Goal: Register for event/course: Sign up to attend an event or enroll in a course

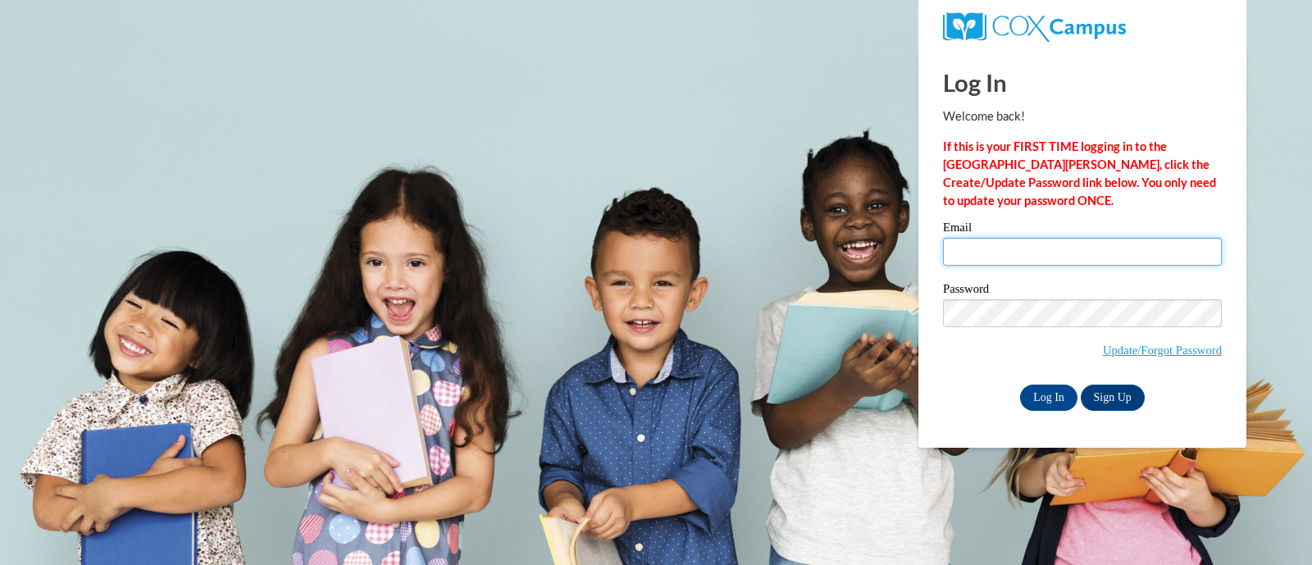
click at [996, 248] on input "Email" at bounding box center [1082, 252] width 279 height 28
type input "erae@ddschools.org"
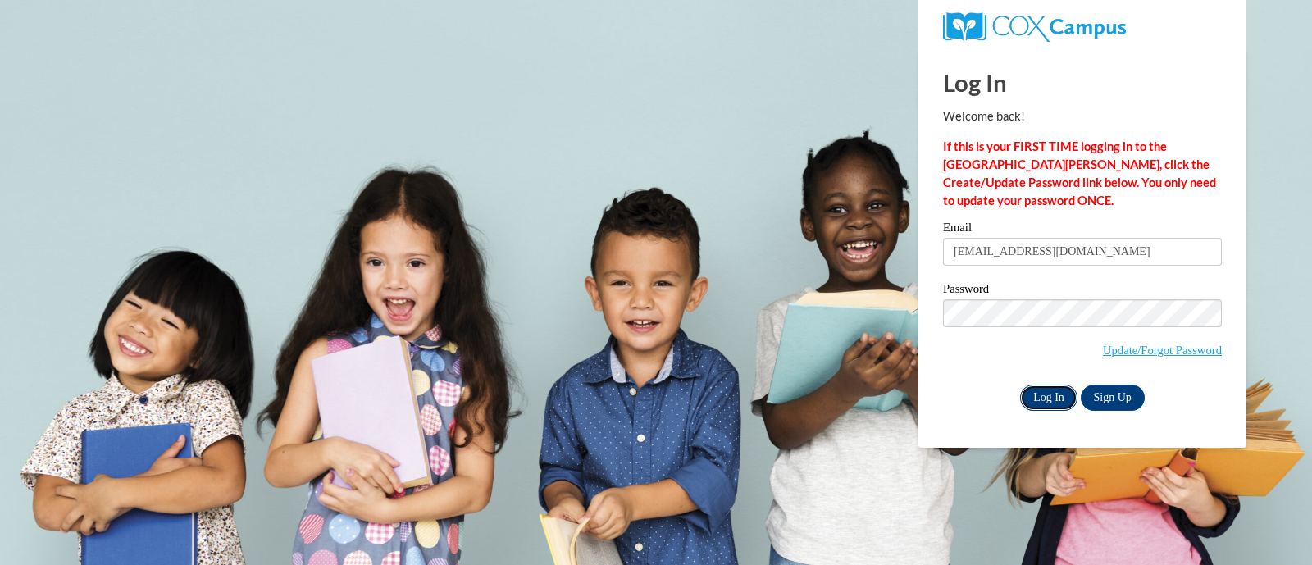
click at [1053, 396] on input "Log In" at bounding box center [1048, 397] width 57 height 26
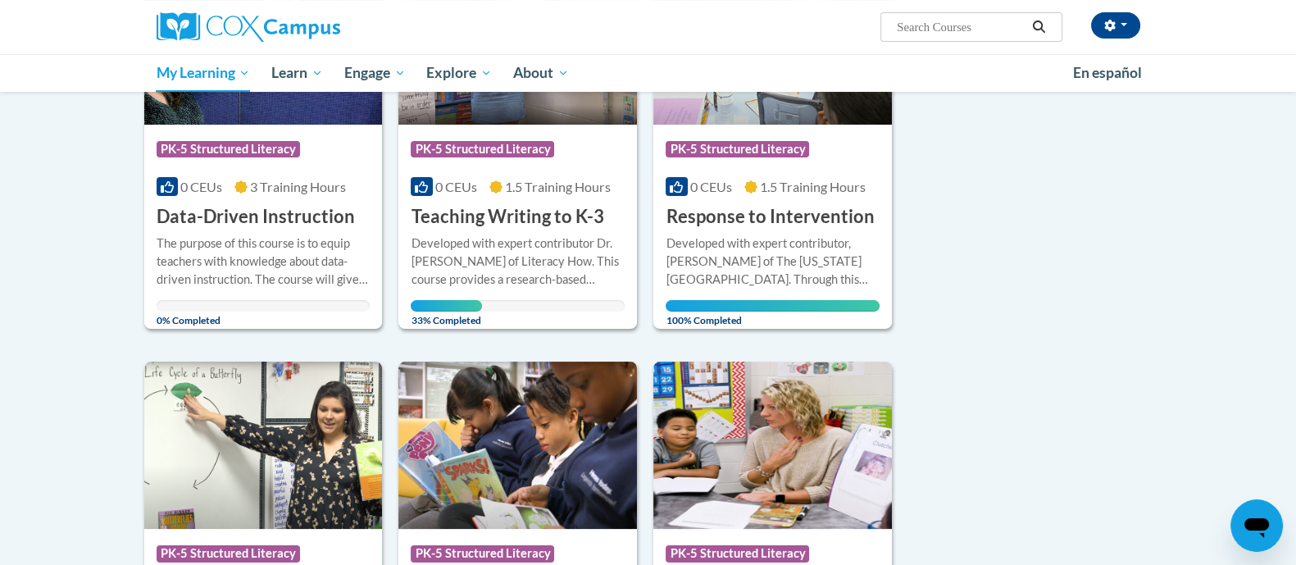
scroll to position [362, 0]
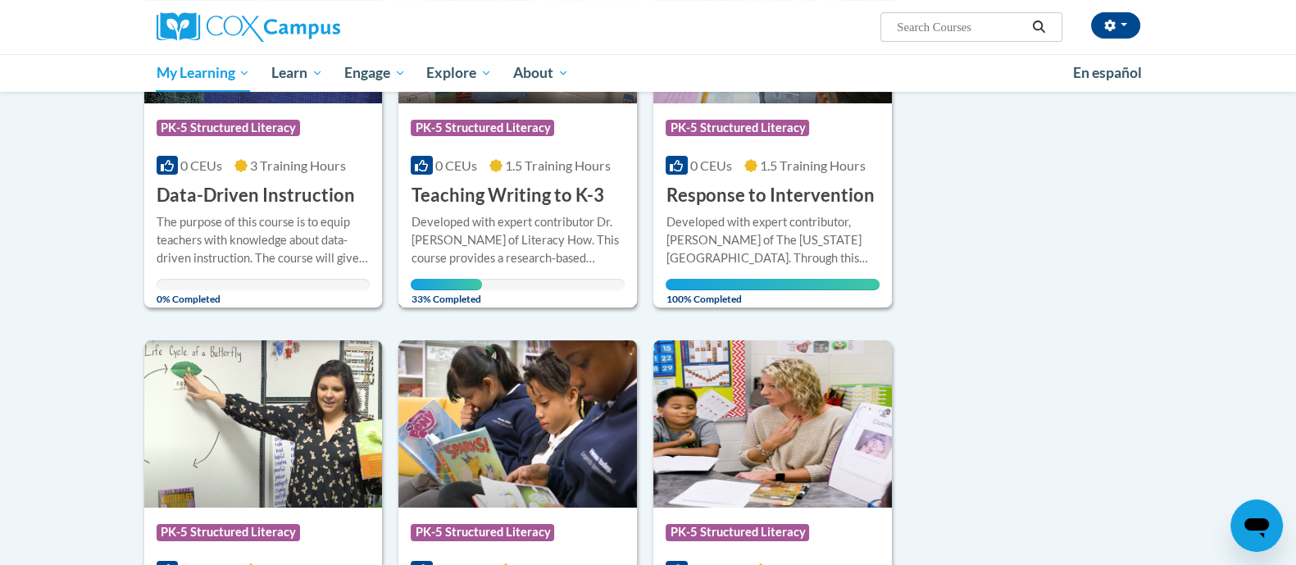
click at [533, 207] on h3 "Teaching Writing to K-3" at bounding box center [507, 195] width 193 height 25
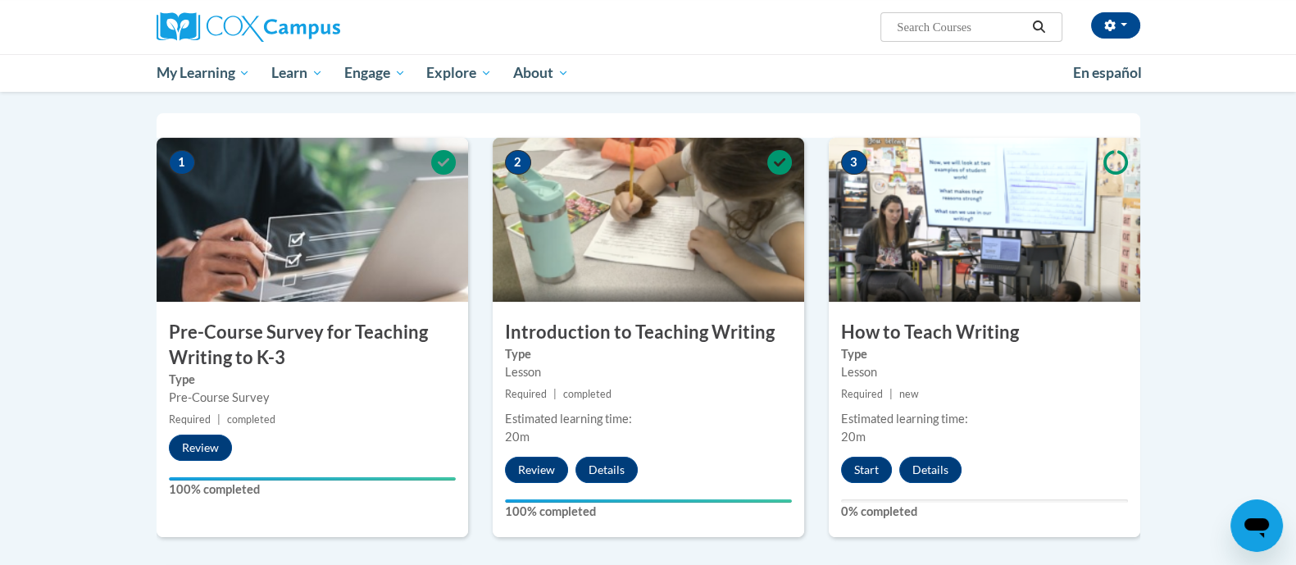
scroll to position [335, 0]
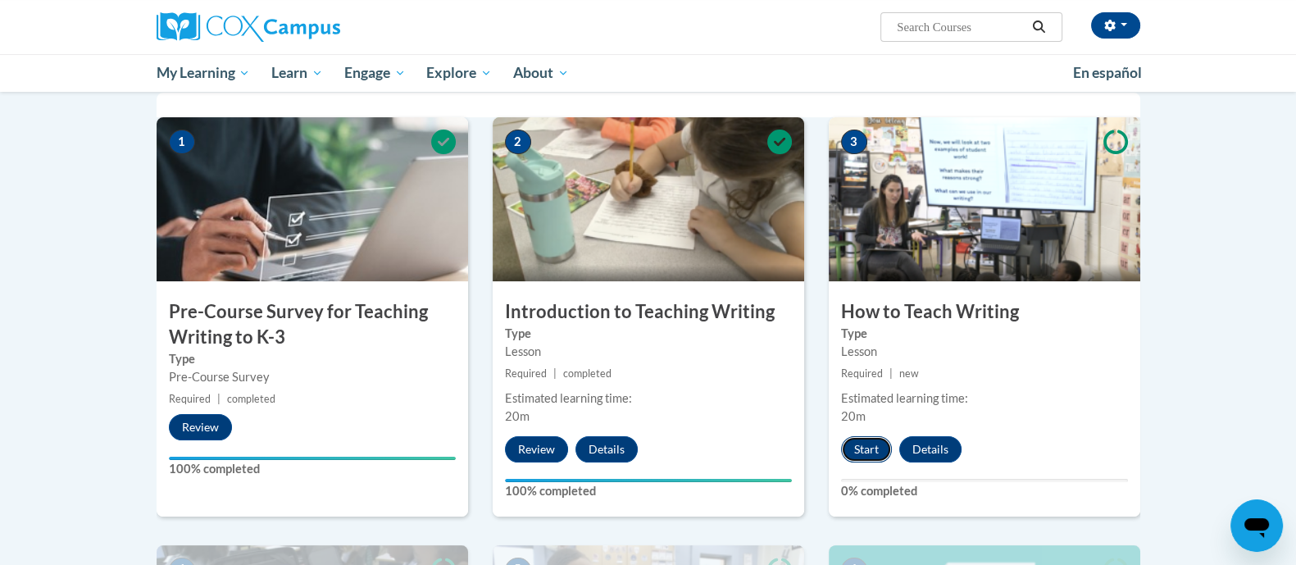
click at [865, 444] on button "Start" at bounding box center [866, 449] width 51 height 26
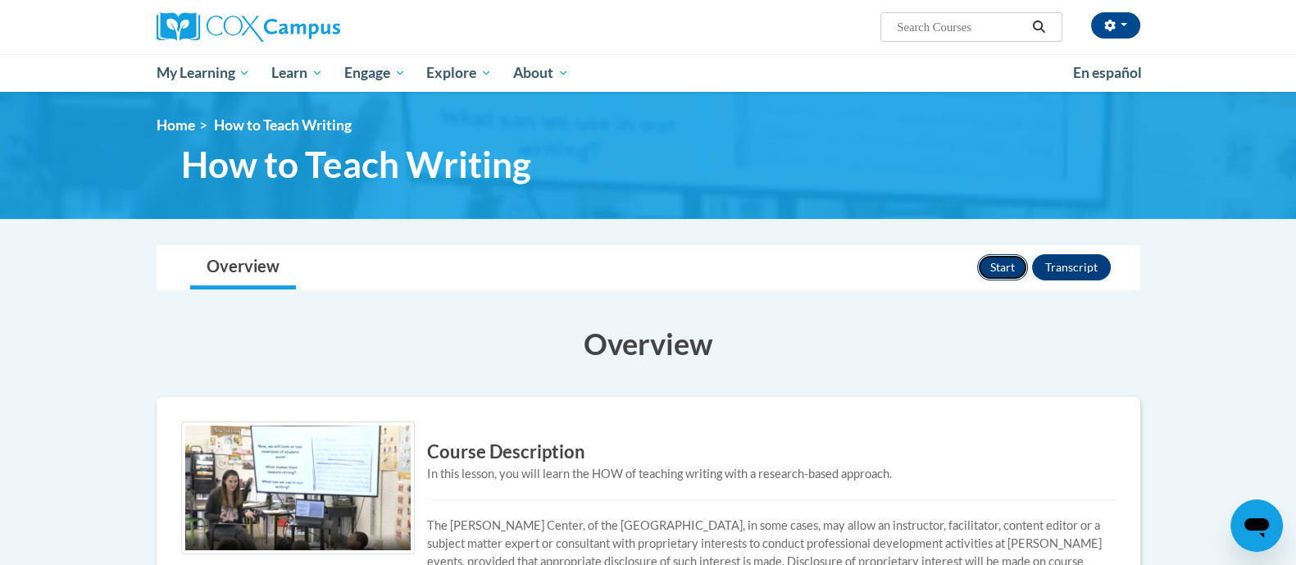
click at [1017, 268] on button "Start" at bounding box center [1002, 267] width 51 height 26
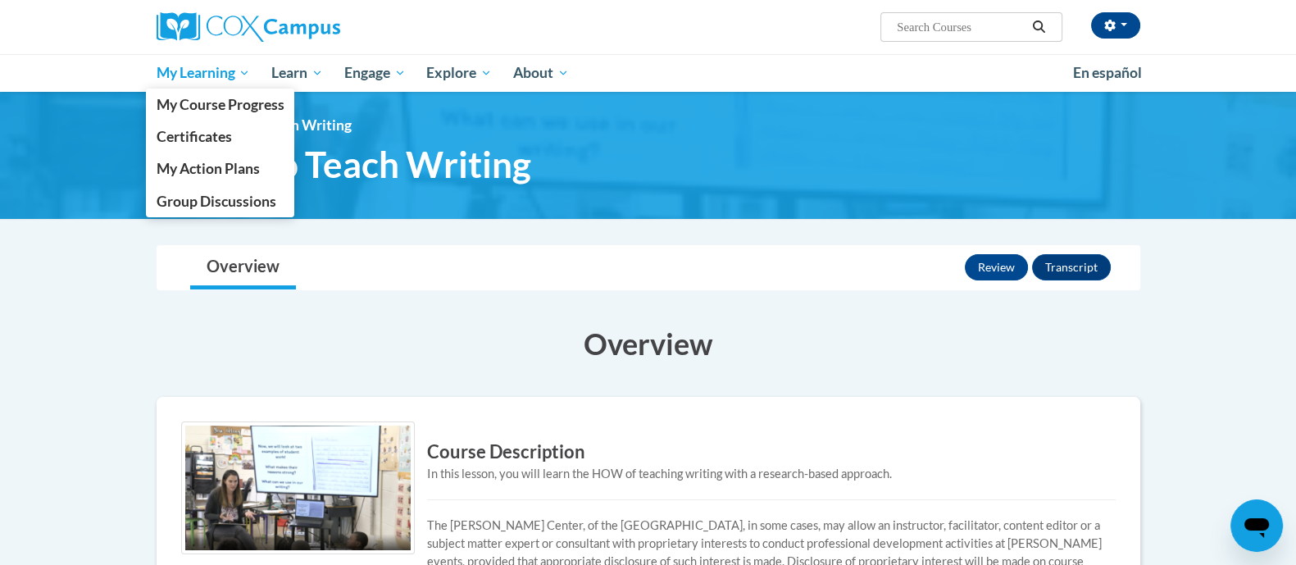
click at [216, 67] on span "My Learning" at bounding box center [203, 73] width 94 height 20
click at [216, 103] on span "My Course Progress" at bounding box center [220, 104] width 128 height 17
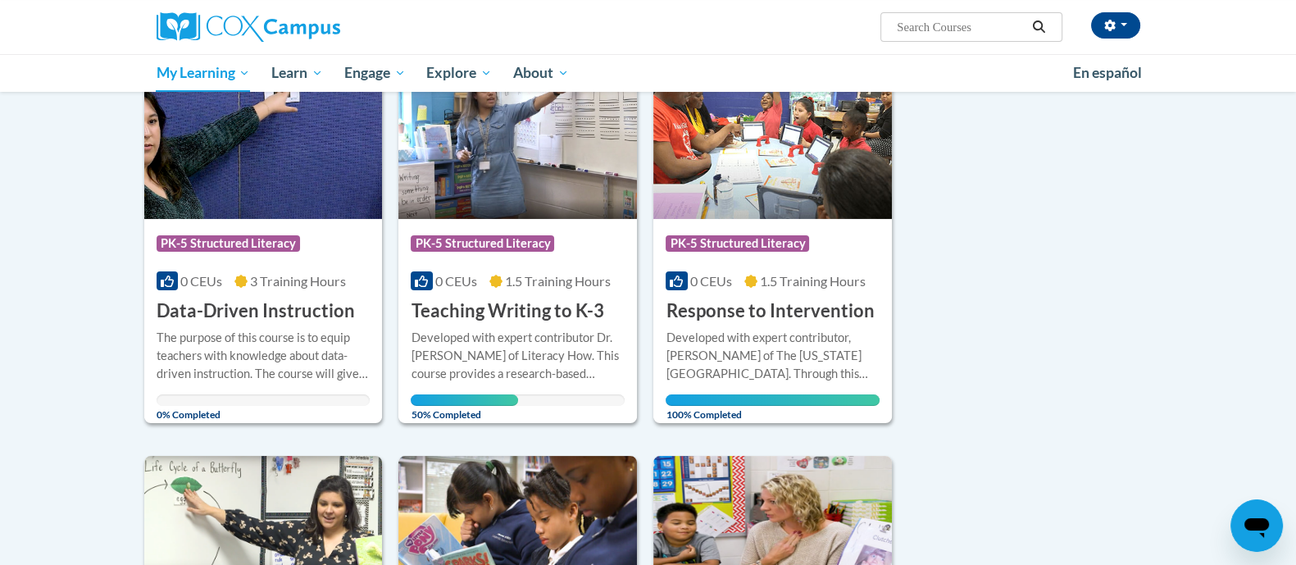
scroll to position [253, 0]
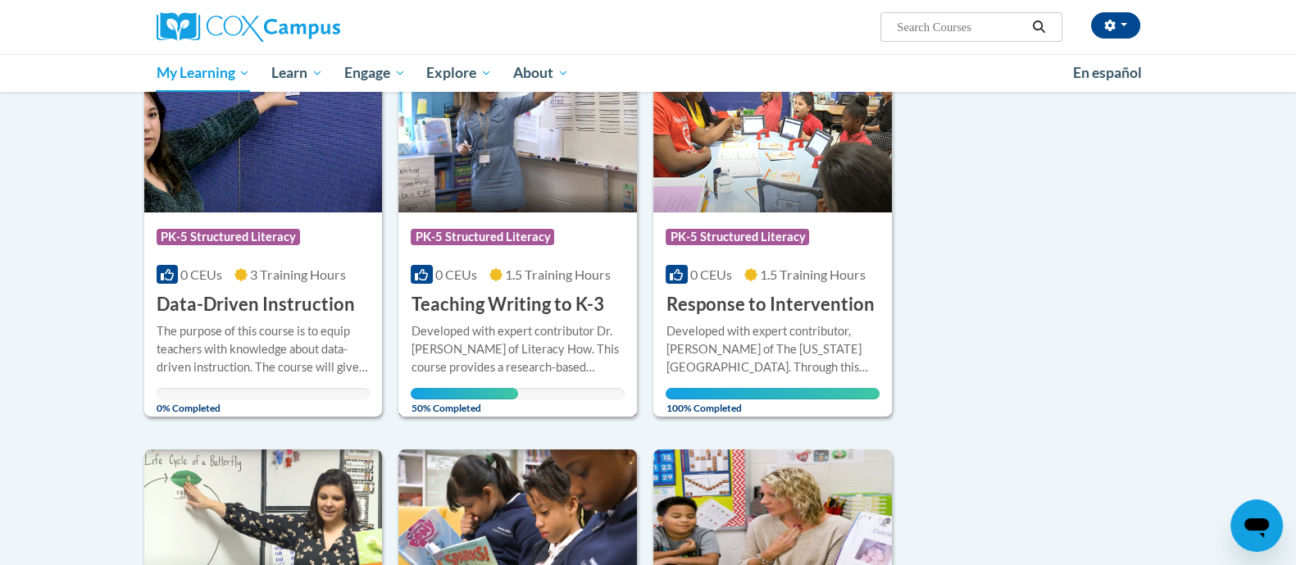
click at [496, 339] on div "Developed with expert contributor Dr. Margie Gillis of Literacy How. This cours…" at bounding box center [518, 349] width 214 height 54
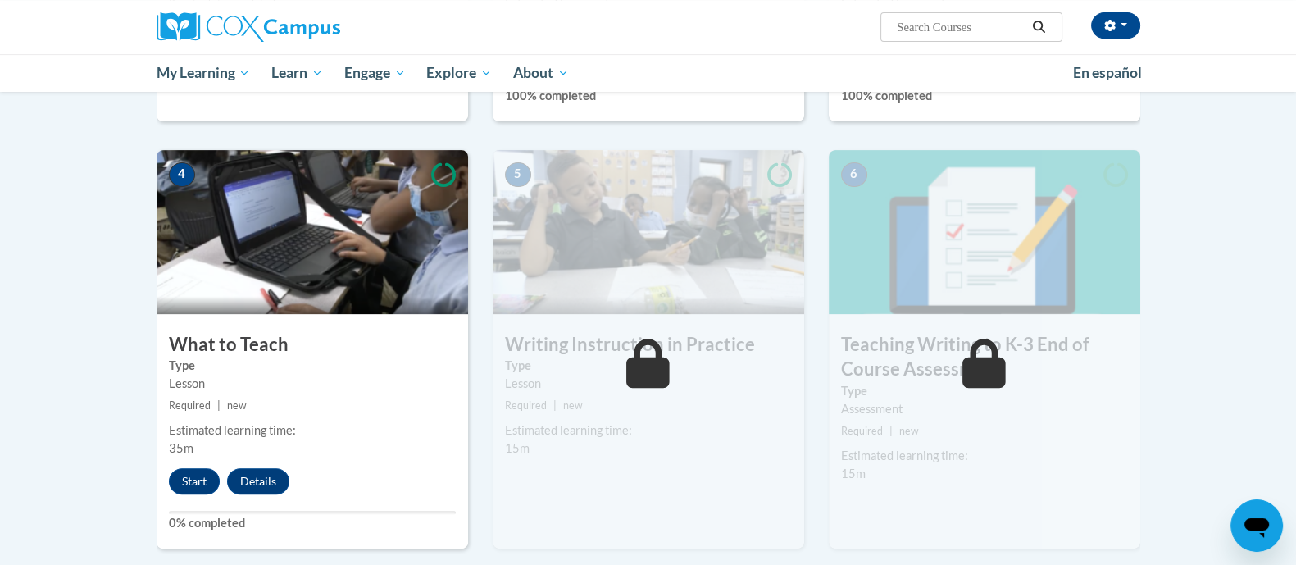
scroll to position [729, 0]
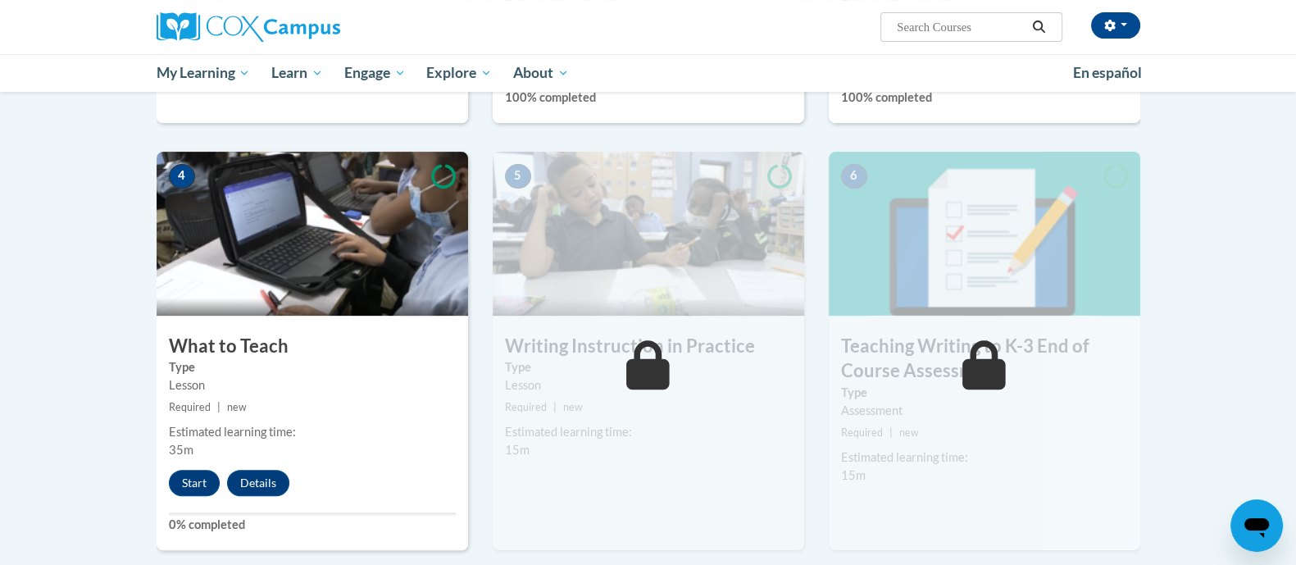
click at [568, 432] on div "Estimated learning time:" at bounding box center [648, 432] width 287 height 18
click at [197, 483] on button "Start" at bounding box center [194, 483] width 51 height 26
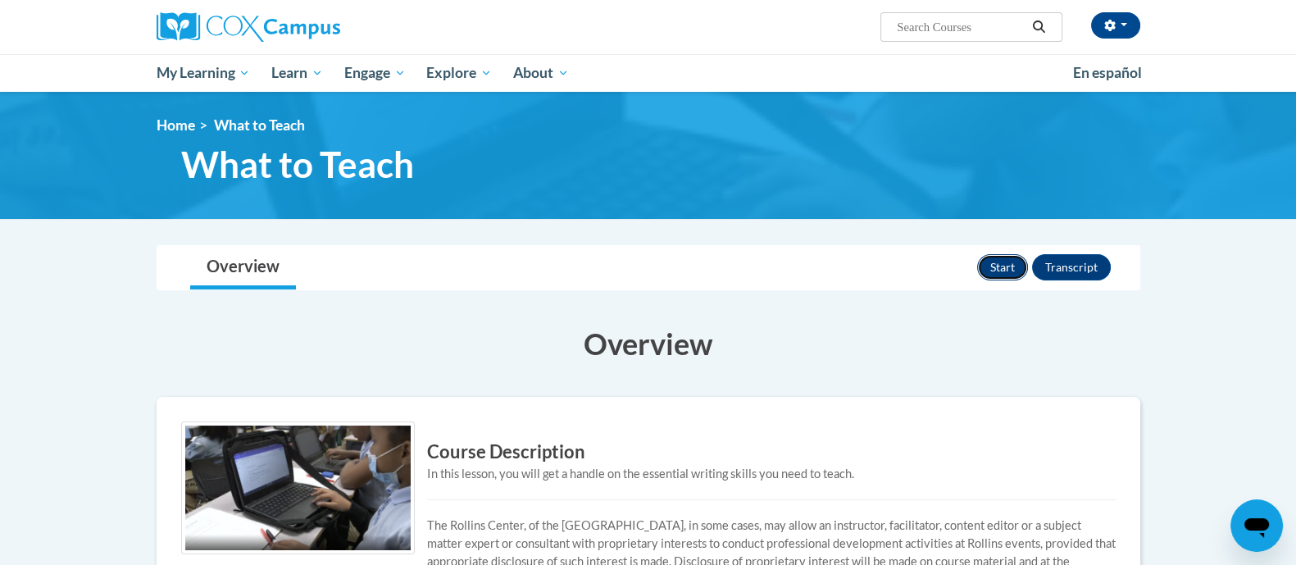
click at [1004, 274] on button "Start" at bounding box center [1002, 267] width 51 height 26
